Goal: Task Accomplishment & Management: Manage account settings

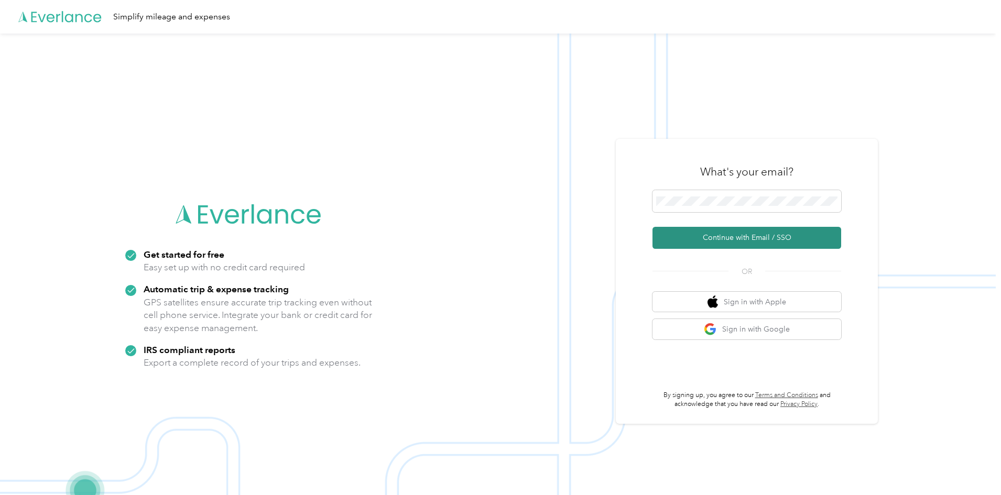
click at [718, 238] on button "Continue with Email / SSO" at bounding box center [747, 238] width 189 height 22
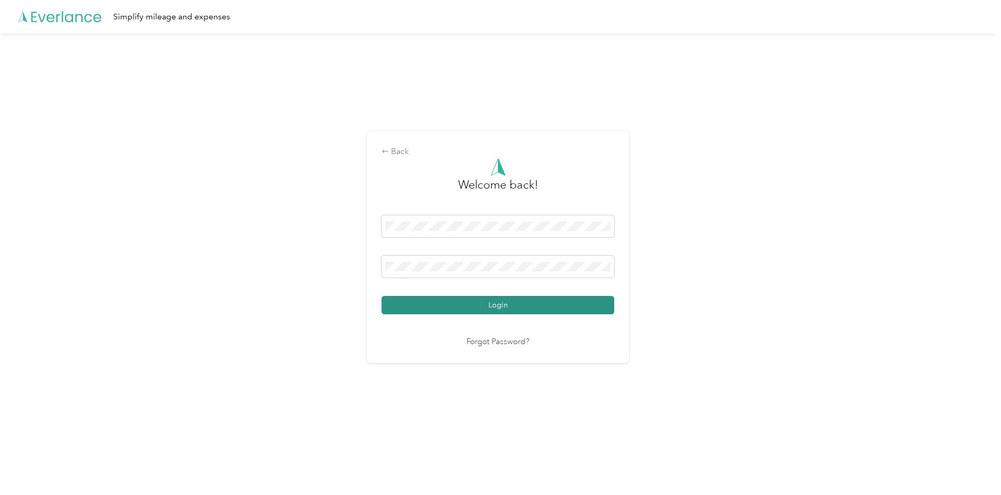
click at [475, 308] on button "Login" at bounding box center [498, 305] width 233 height 18
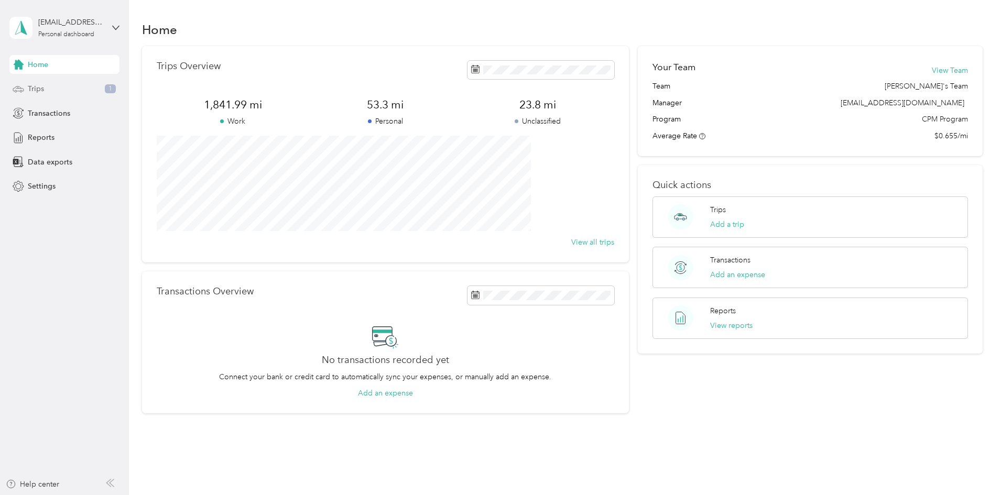
click at [41, 87] on span "Trips" at bounding box center [36, 88] width 16 height 11
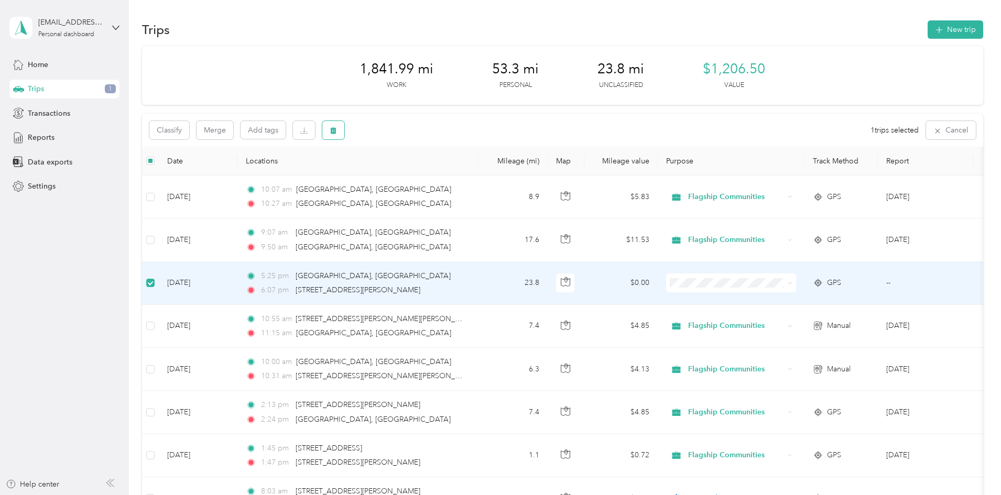
click at [337, 128] on icon "button" at bounding box center [333, 130] width 7 height 7
click at [479, 174] on button "Yes" at bounding box center [481, 174] width 20 height 17
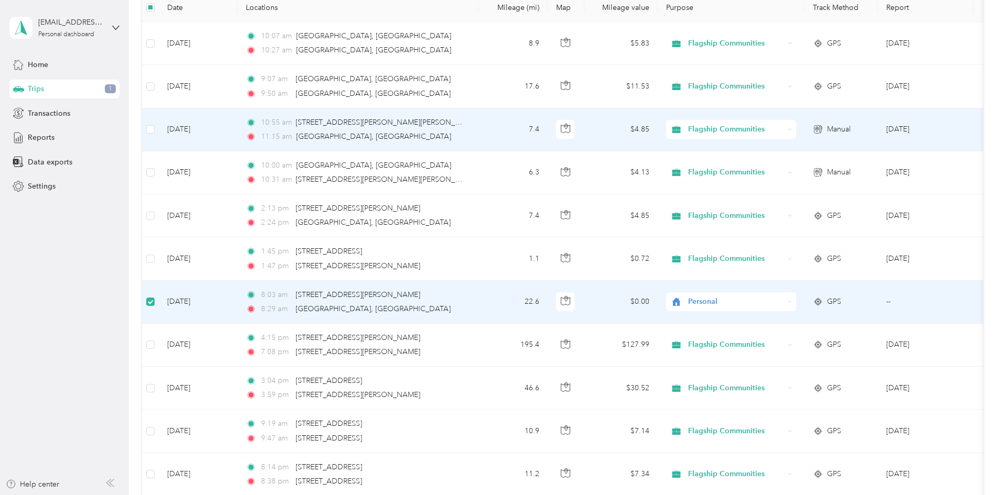
scroll to position [51, 0]
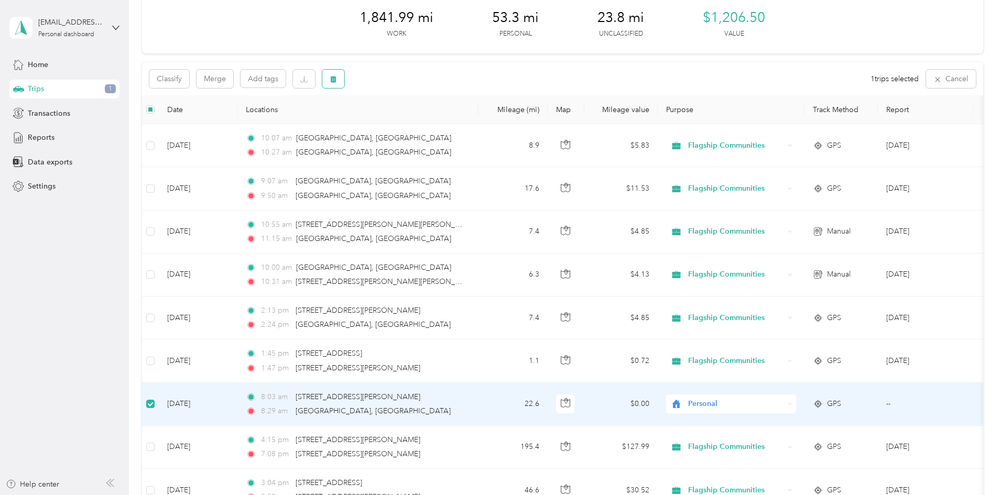
click at [337, 77] on icon "button" at bounding box center [333, 78] width 7 height 7
click at [474, 124] on button "Yes" at bounding box center [481, 122] width 20 height 17
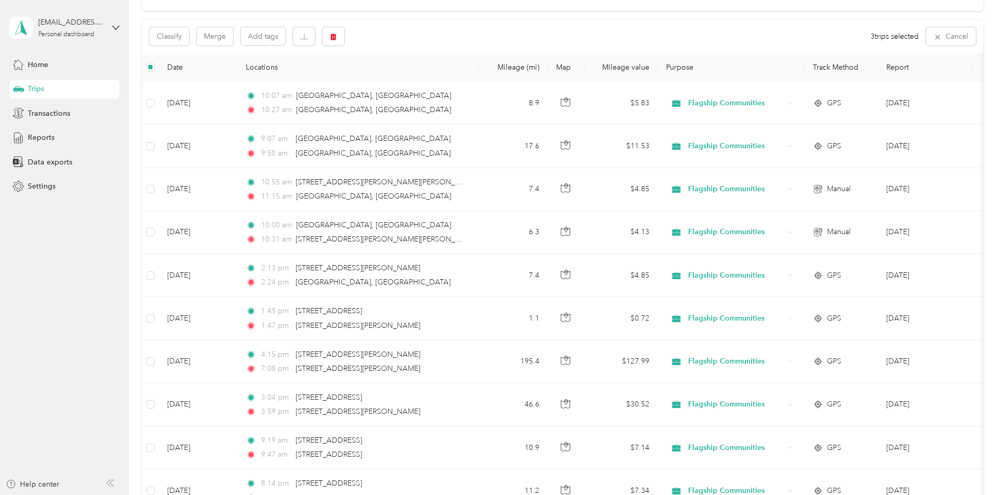
scroll to position [0, 0]
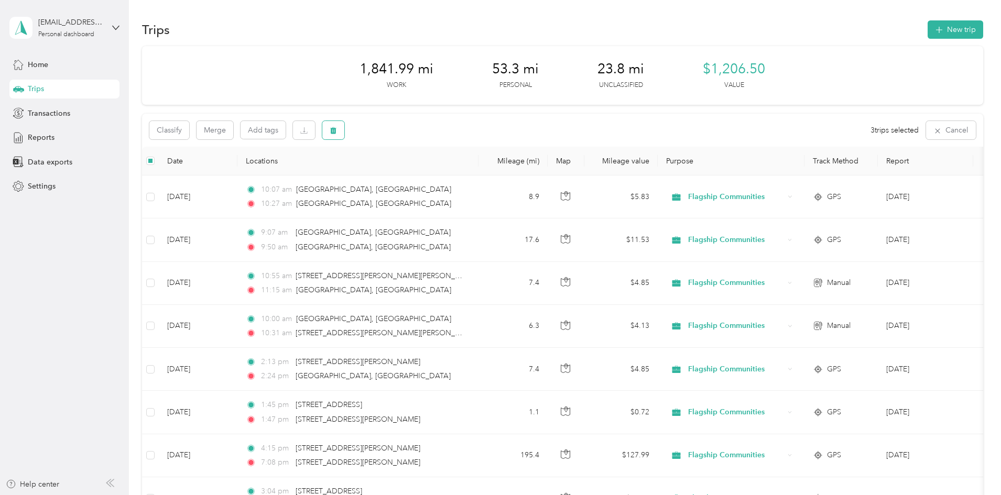
click at [337, 127] on icon "button" at bounding box center [333, 130] width 7 height 7
click at [475, 169] on button "Yes" at bounding box center [481, 174] width 20 height 17
click at [29, 137] on span "Reports" at bounding box center [41, 137] width 27 height 11
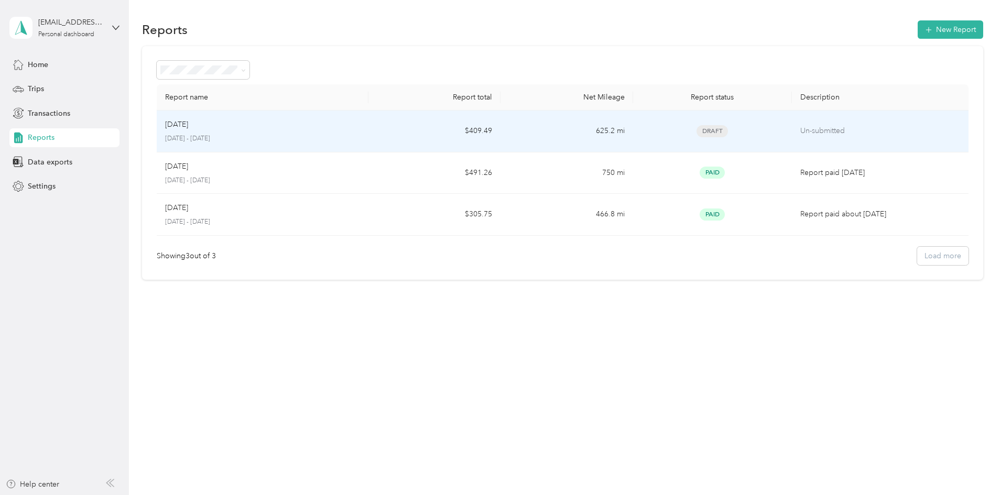
click at [523, 139] on td "625.2 mi" at bounding box center [567, 132] width 132 height 42
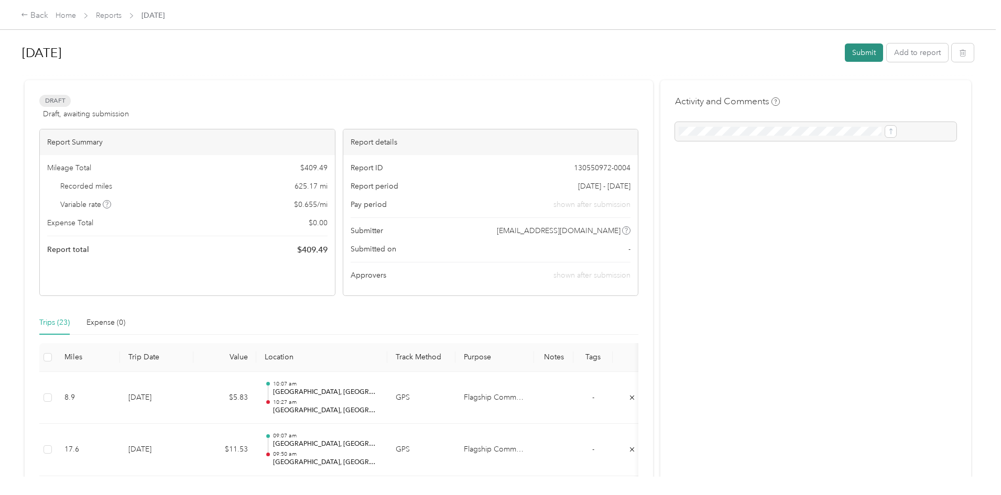
click at [845, 49] on button "Submit" at bounding box center [864, 53] width 38 height 18
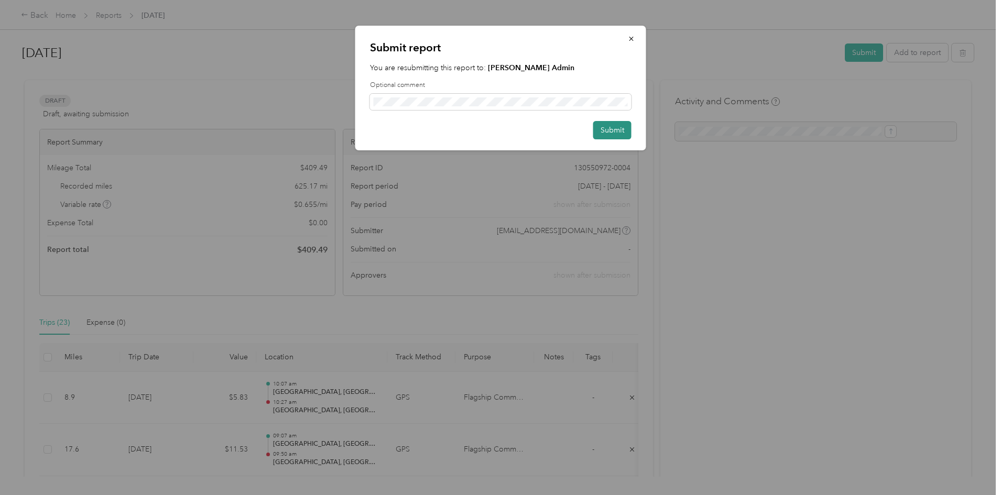
click at [623, 126] on button "Submit" at bounding box center [612, 130] width 38 height 18
